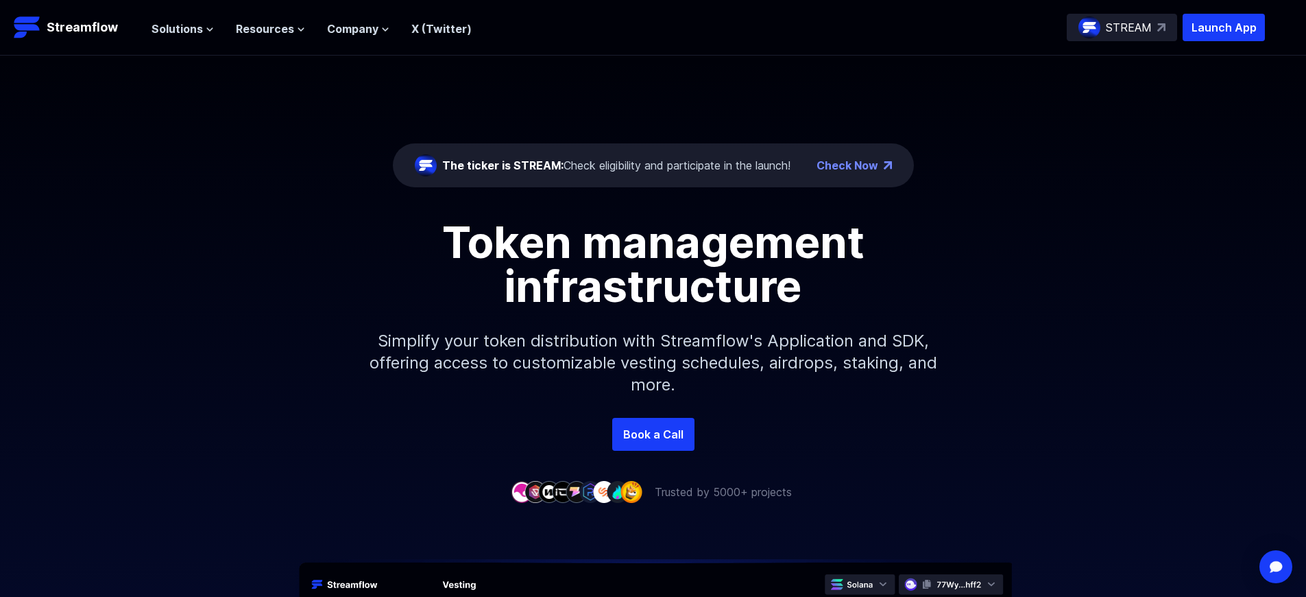
click at [1224, 27] on p "Launch App" at bounding box center [1224, 27] width 82 height 27
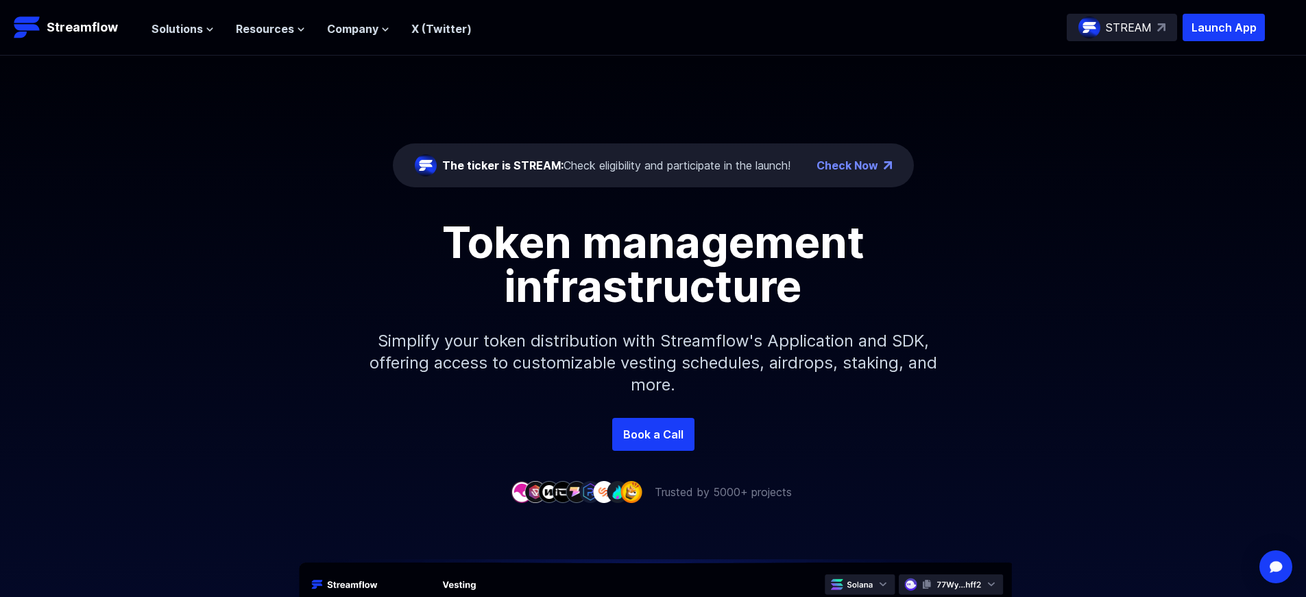
click at [1224, 27] on p "Launch App" at bounding box center [1224, 27] width 82 height 27
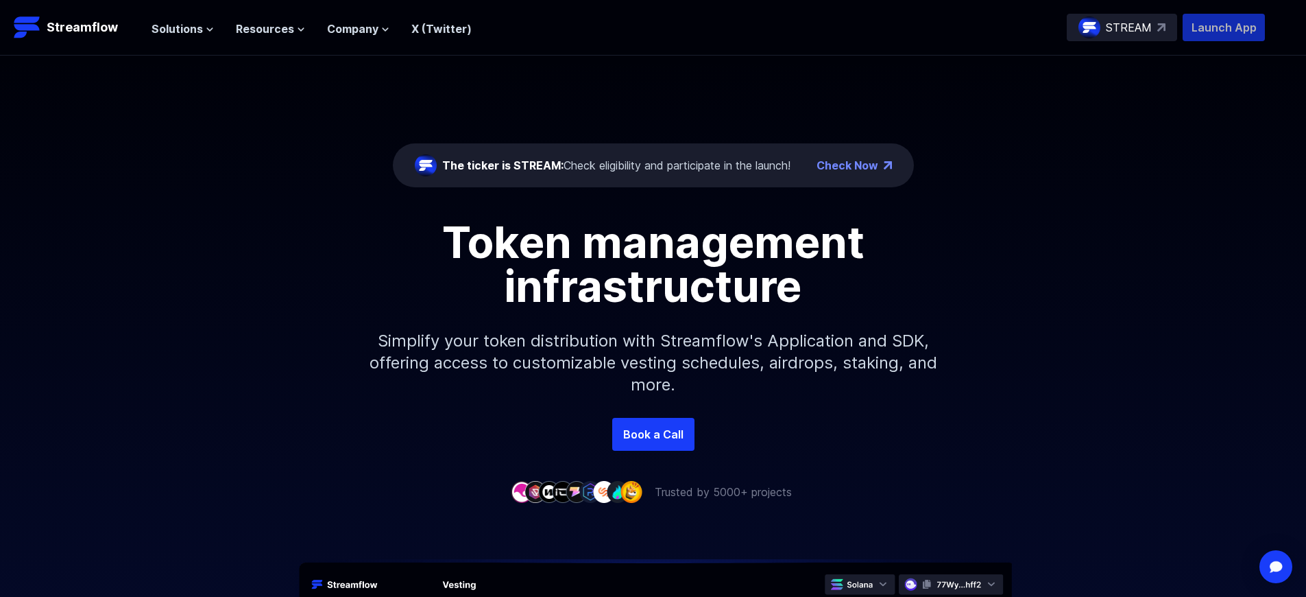
click at [1224, 27] on p "Launch App" at bounding box center [1224, 27] width 82 height 27
